Goal: Task Accomplishment & Management: Use online tool/utility

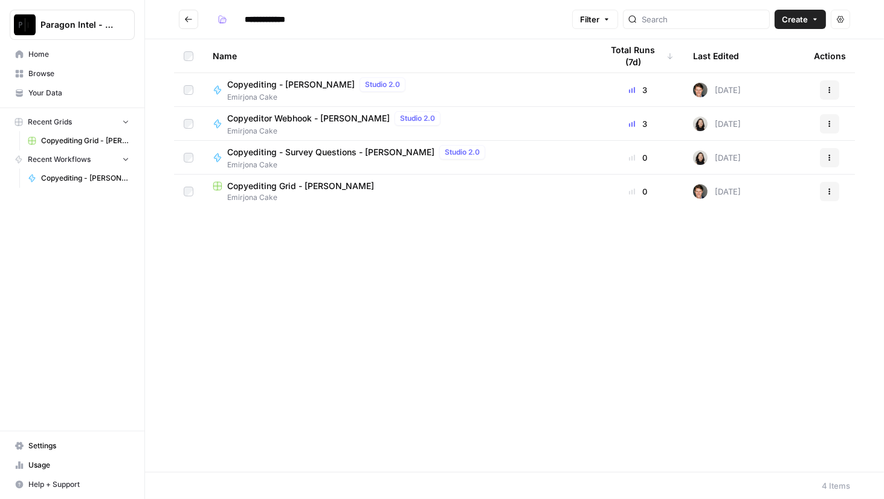
click at [302, 76] on td "Copyediting - Emirjona Cake Studio 2.0 Emirjona Cake" at bounding box center [398, 89] width 390 height 33
click at [292, 86] on span "Copyediting - [PERSON_NAME]" at bounding box center [290, 85] width 127 height 12
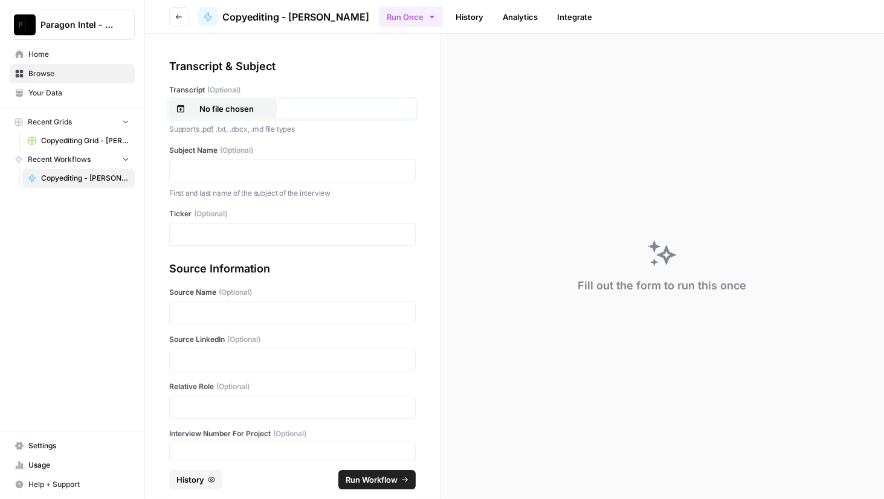
click at [230, 108] on p "No file chosen" at bounding box center [226, 109] width 77 height 12
click at [135, 233] on div "Paragon Intel - Copyediting Home Browse Your Data Recent Grids Copyediting Grid…" at bounding box center [72, 249] width 144 height 499
click at [204, 172] on p at bounding box center [292, 171] width 231 height 12
click at [196, 231] on p at bounding box center [292, 234] width 231 height 12
click at [189, 311] on p at bounding box center [292, 313] width 231 height 12
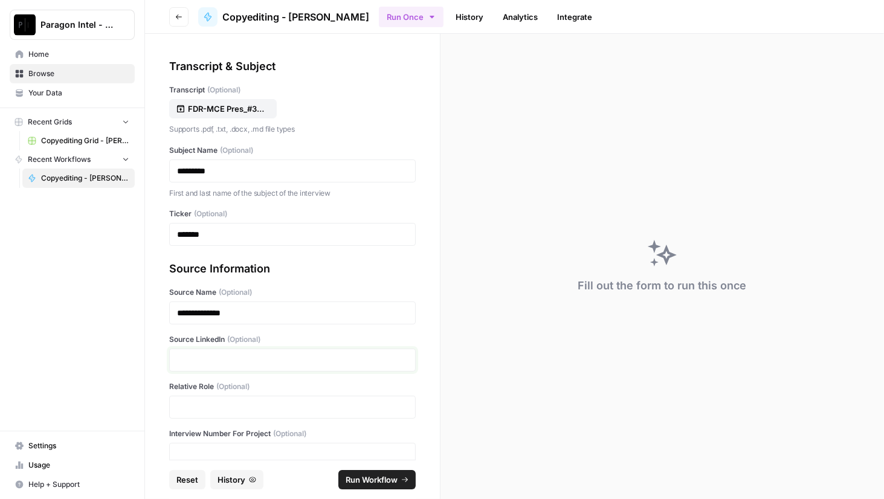
click at [225, 359] on p at bounding box center [292, 360] width 231 height 12
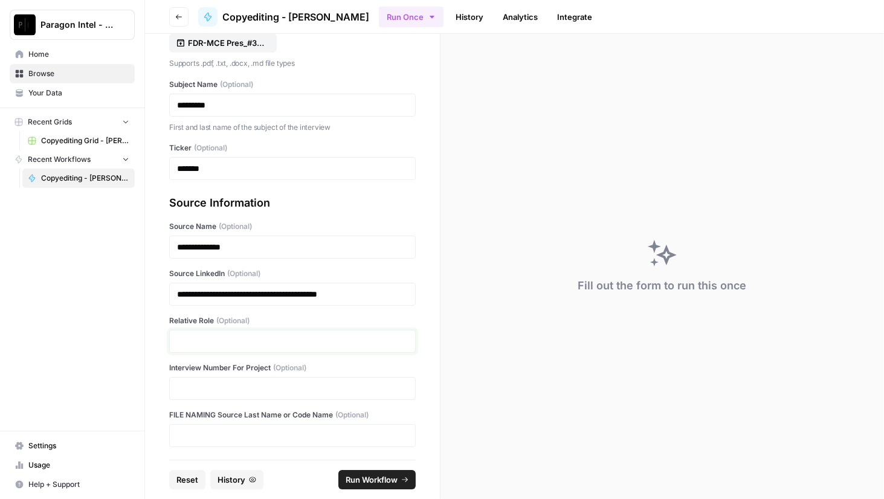
click at [197, 337] on p at bounding box center [292, 341] width 231 height 12
click at [206, 390] on p at bounding box center [292, 388] width 231 height 12
click at [371, 477] on span "Run Workflow" at bounding box center [372, 480] width 52 height 12
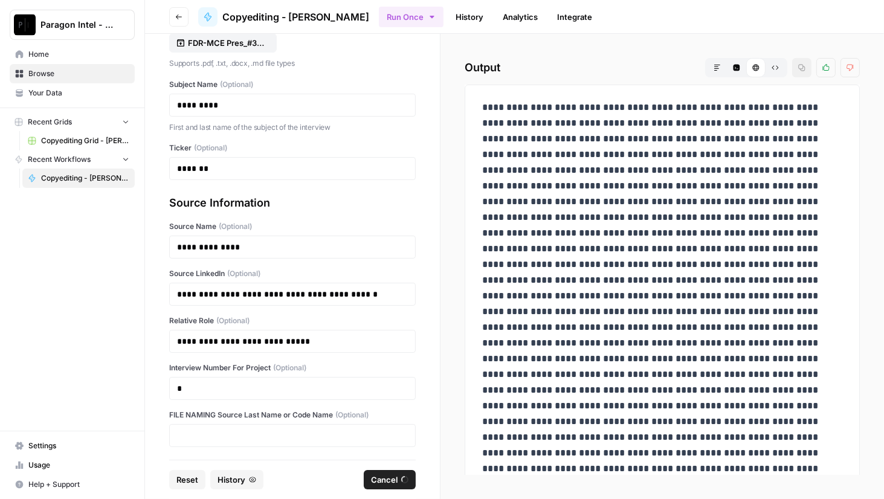
scroll to position [0, 0]
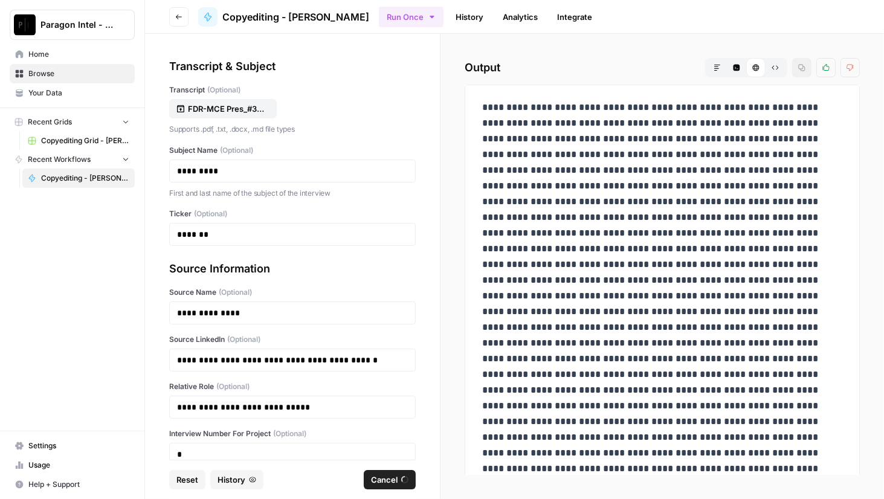
click at [199, 484] on button "Reset" at bounding box center [187, 479] width 36 height 19
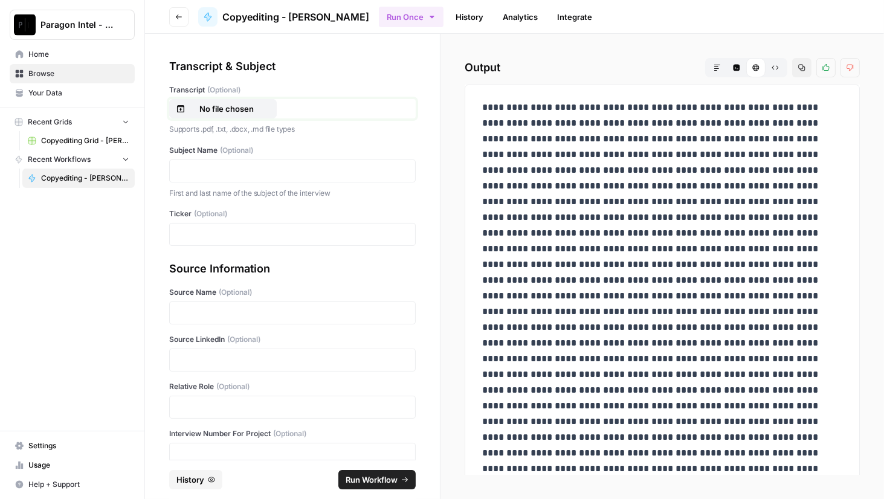
click at [251, 107] on p "No file chosen" at bounding box center [226, 109] width 77 height 12
click at [206, 163] on div at bounding box center [292, 171] width 247 height 23
click at [200, 169] on p at bounding box center [292, 171] width 231 height 12
click at [199, 237] on p at bounding box center [292, 234] width 231 height 12
click at [190, 310] on p at bounding box center [292, 313] width 231 height 12
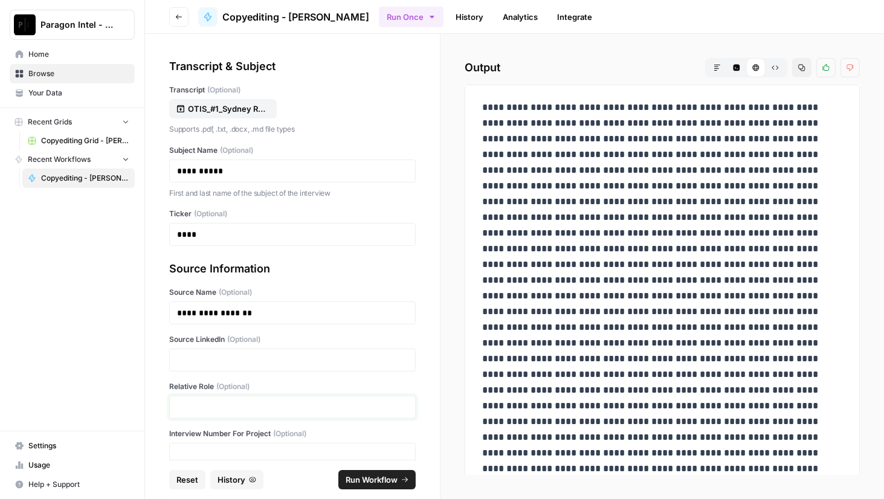
click at [207, 403] on p at bounding box center [292, 407] width 231 height 12
paste div
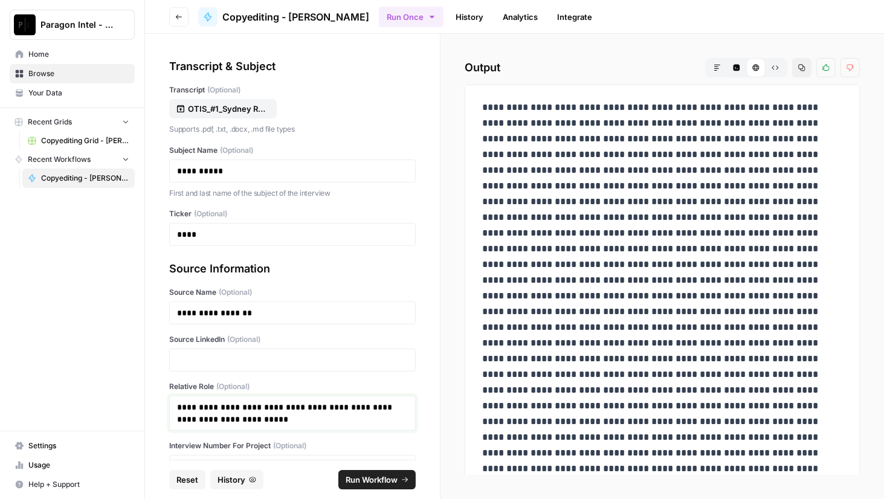
click at [181, 408] on p "**********" at bounding box center [288, 413] width 222 height 24
click at [177, 407] on p "**********" at bounding box center [288, 413] width 222 height 24
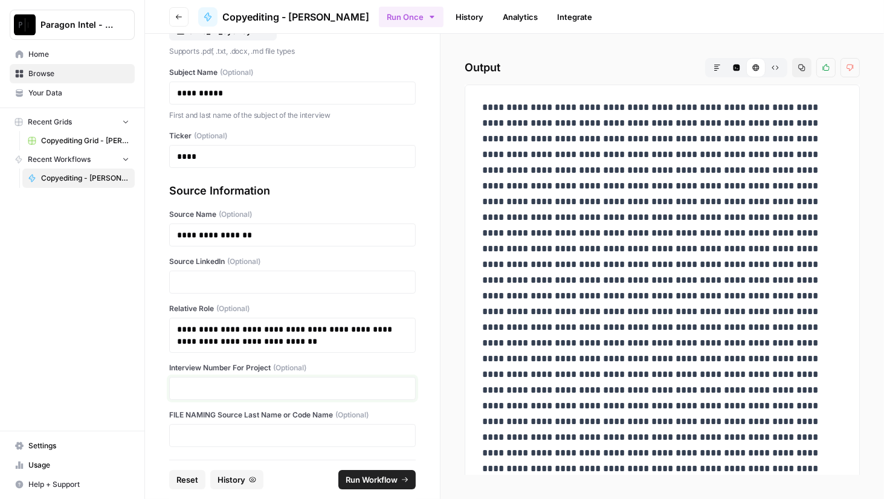
click at [193, 384] on p at bounding box center [292, 388] width 231 height 12
click at [213, 276] on p at bounding box center [292, 282] width 231 height 12
click at [362, 474] on span "Run Workflow" at bounding box center [372, 480] width 52 height 12
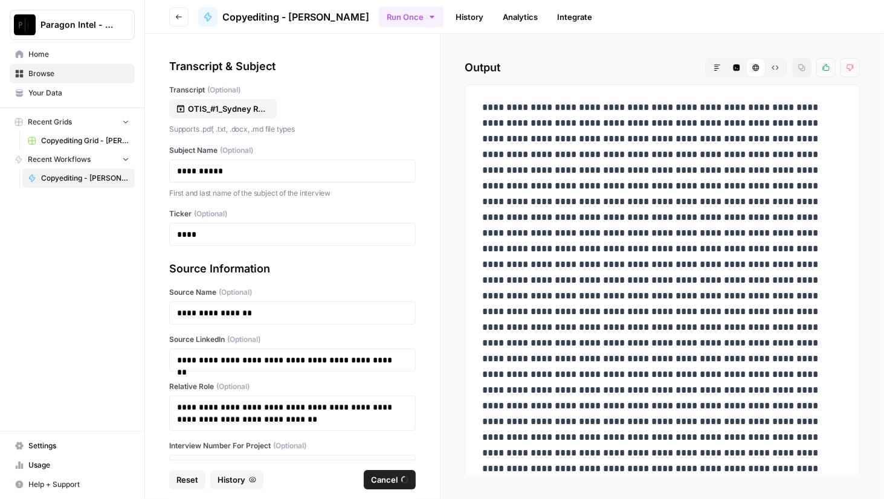
click at [193, 474] on span "Reset" at bounding box center [187, 480] width 22 height 12
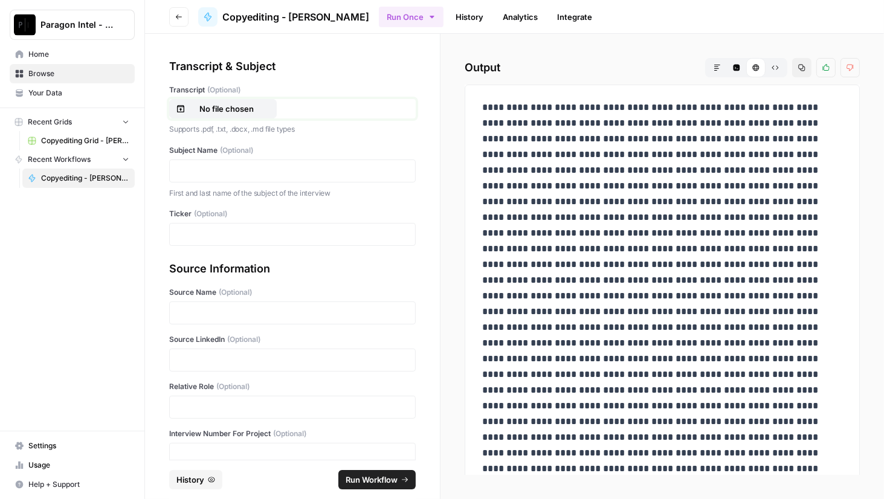
click at [219, 114] on p "No file chosen" at bounding box center [226, 109] width 77 height 12
click at [224, 170] on p at bounding box center [292, 171] width 231 height 12
click at [219, 234] on p at bounding box center [292, 234] width 231 height 12
click at [248, 316] on p at bounding box center [292, 313] width 231 height 12
click at [195, 361] on p at bounding box center [292, 360] width 231 height 12
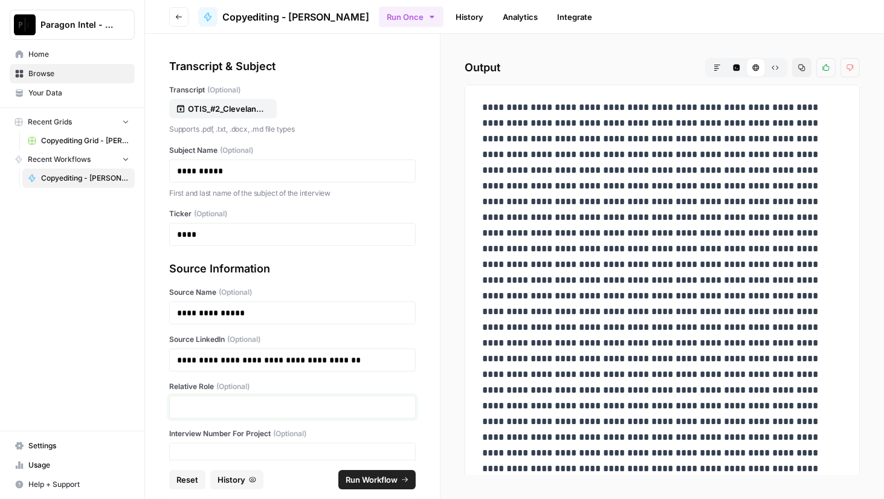
click at [205, 407] on p at bounding box center [292, 407] width 231 height 12
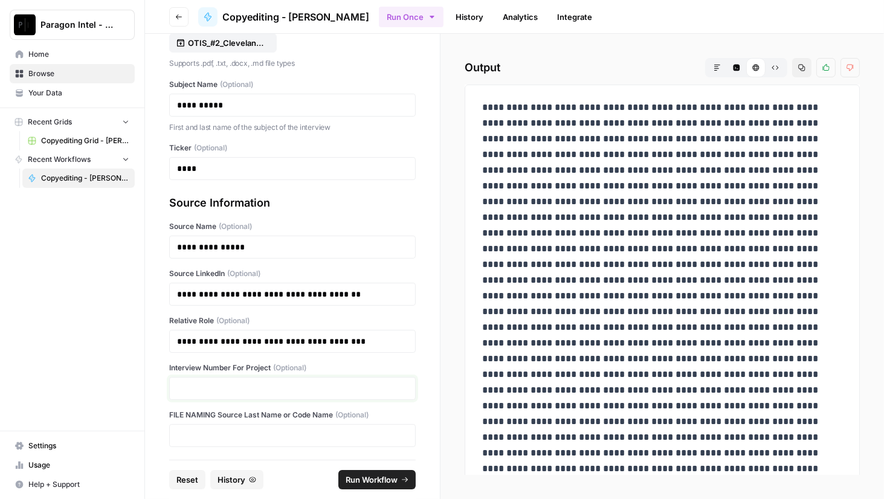
click at [195, 383] on p at bounding box center [292, 388] width 231 height 12
click at [391, 485] on span "Run Workflow" at bounding box center [372, 480] width 52 height 12
